Goal: Use online tool/utility: Use online tool/utility

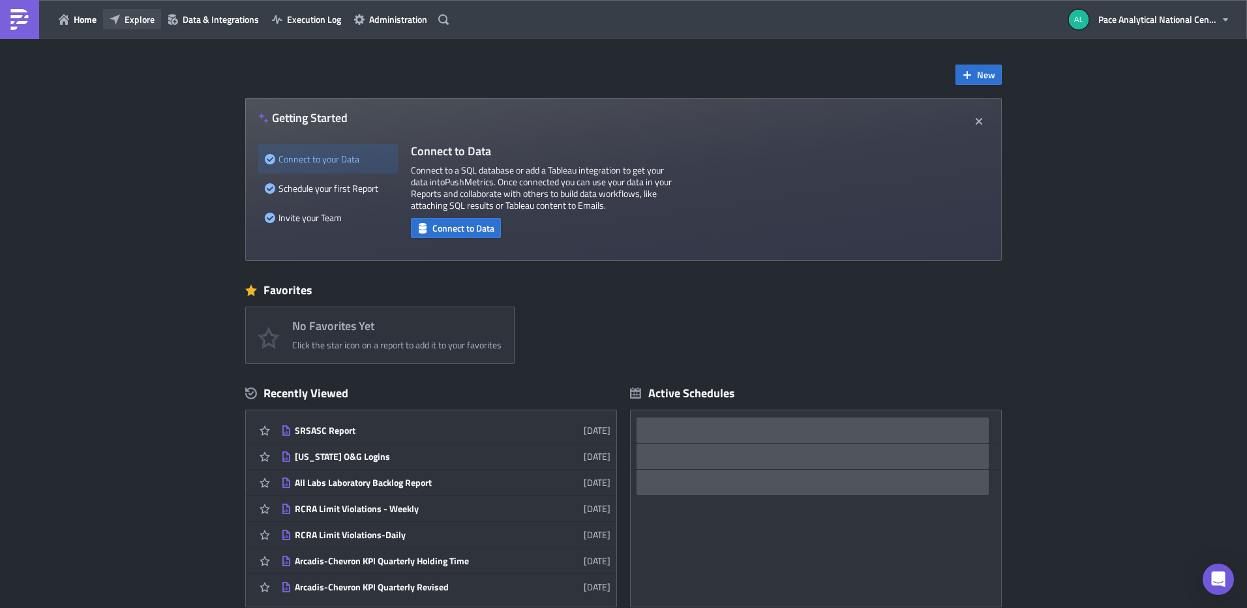
click at [139, 18] on span "Explore" at bounding box center [140, 19] width 30 height 14
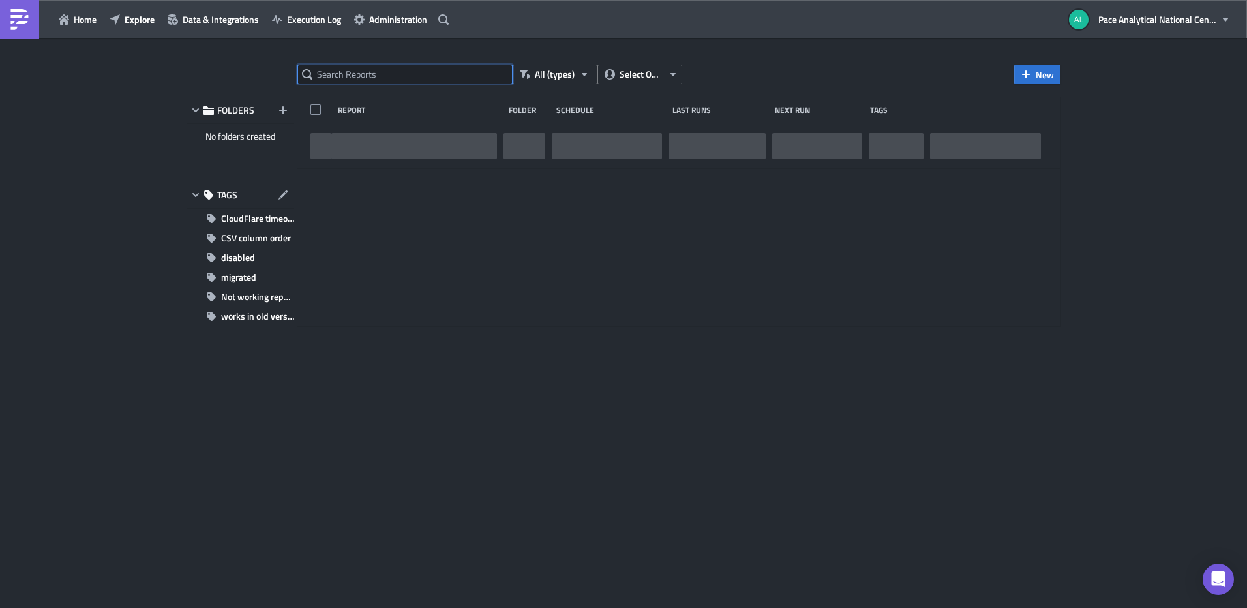
click at [363, 74] on input "text" at bounding box center [404, 75] width 215 height 20
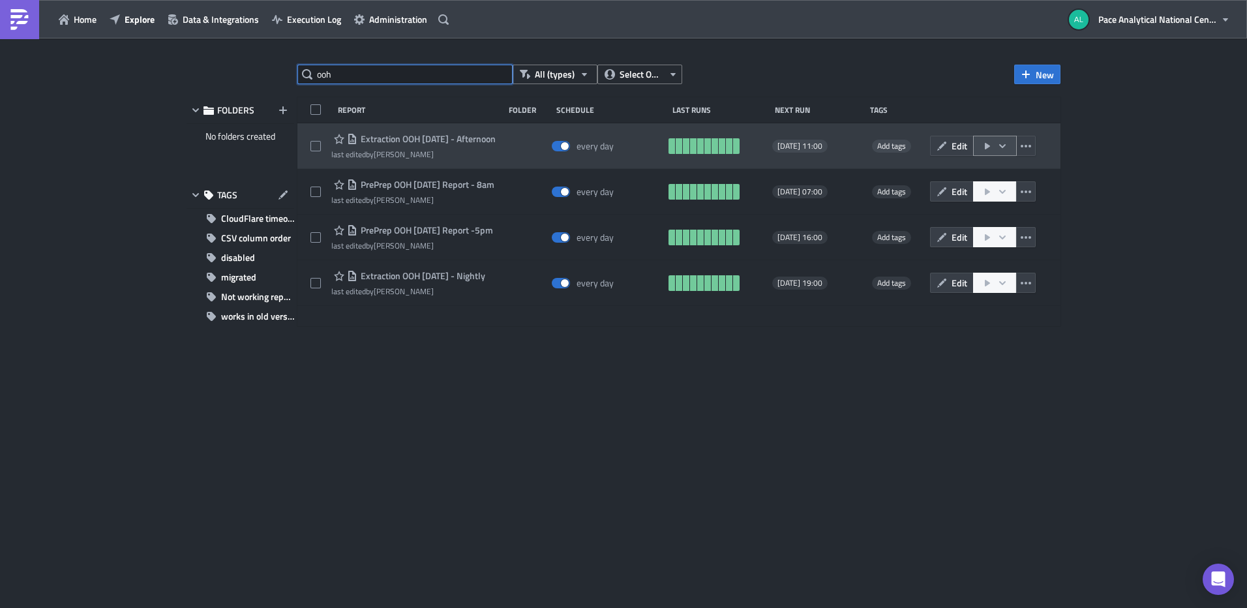
type input "ooh"
click at [1002, 143] on icon "button" at bounding box center [1002, 146] width 10 height 10
click at [948, 147] on button "Edit" at bounding box center [952, 146] width 44 height 20
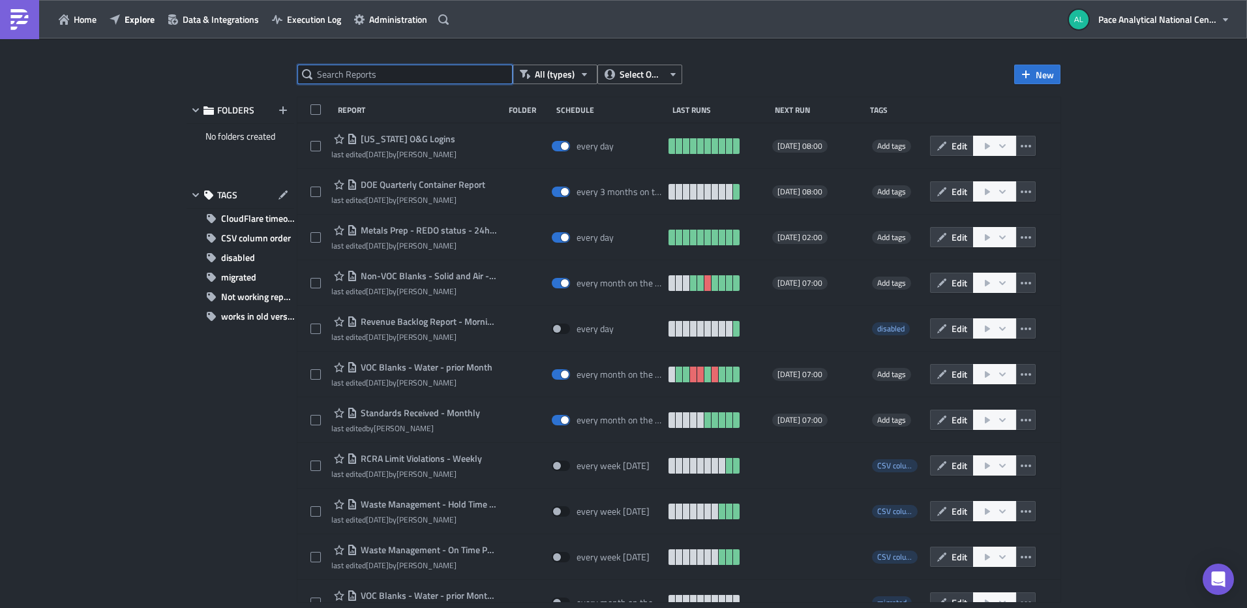
click at [348, 73] on input "text" at bounding box center [404, 75] width 215 height 20
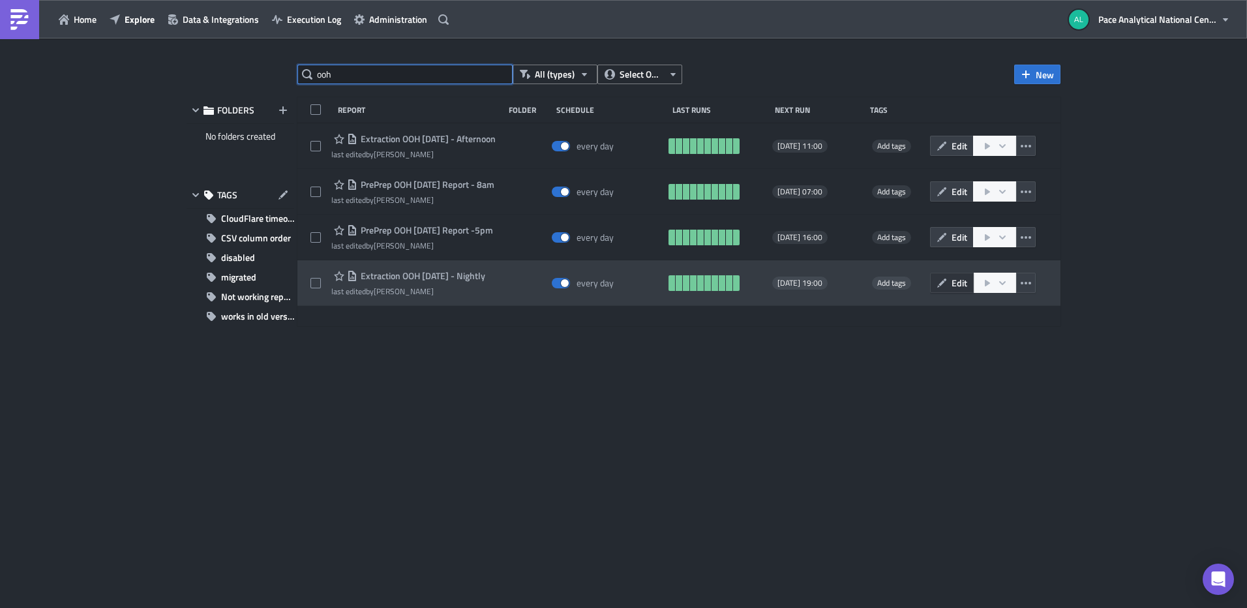
type input "ooh"
click at [950, 283] on button "Edit" at bounding box center [952, 283] width 44 height 20
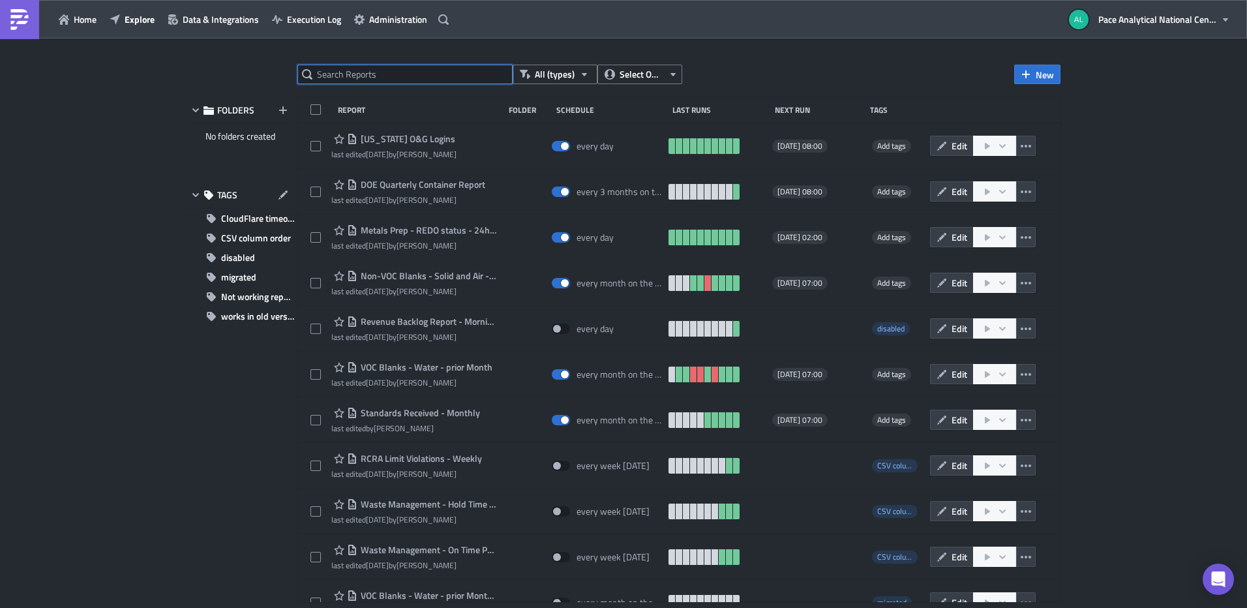
click at [417, 78] on input "text" at bounding box center [404, 75] width 215 height 20
type input "ooh"
